Goal: Find specific page/section: Find specific page/section

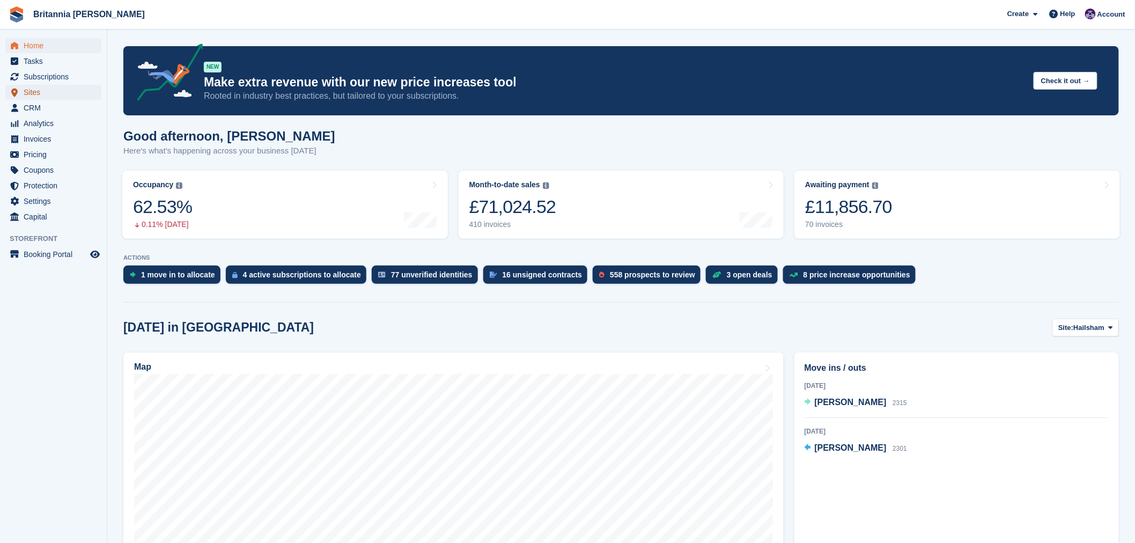
click at [20, 87] on span "menu" at bounding box center [14, 92] width 13 height 13
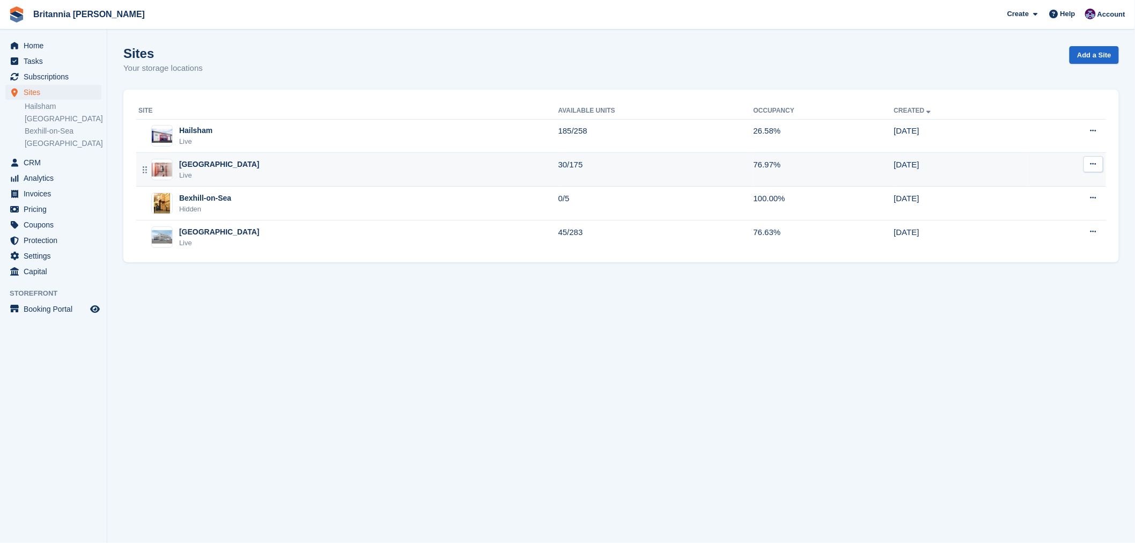
click at [212, 166] on div "[GEOGRAPHIC_DATA]" at bounding box center [219, 164] width 80 height 11
